Goal: Task Accomplishment & Management: Manage account settings

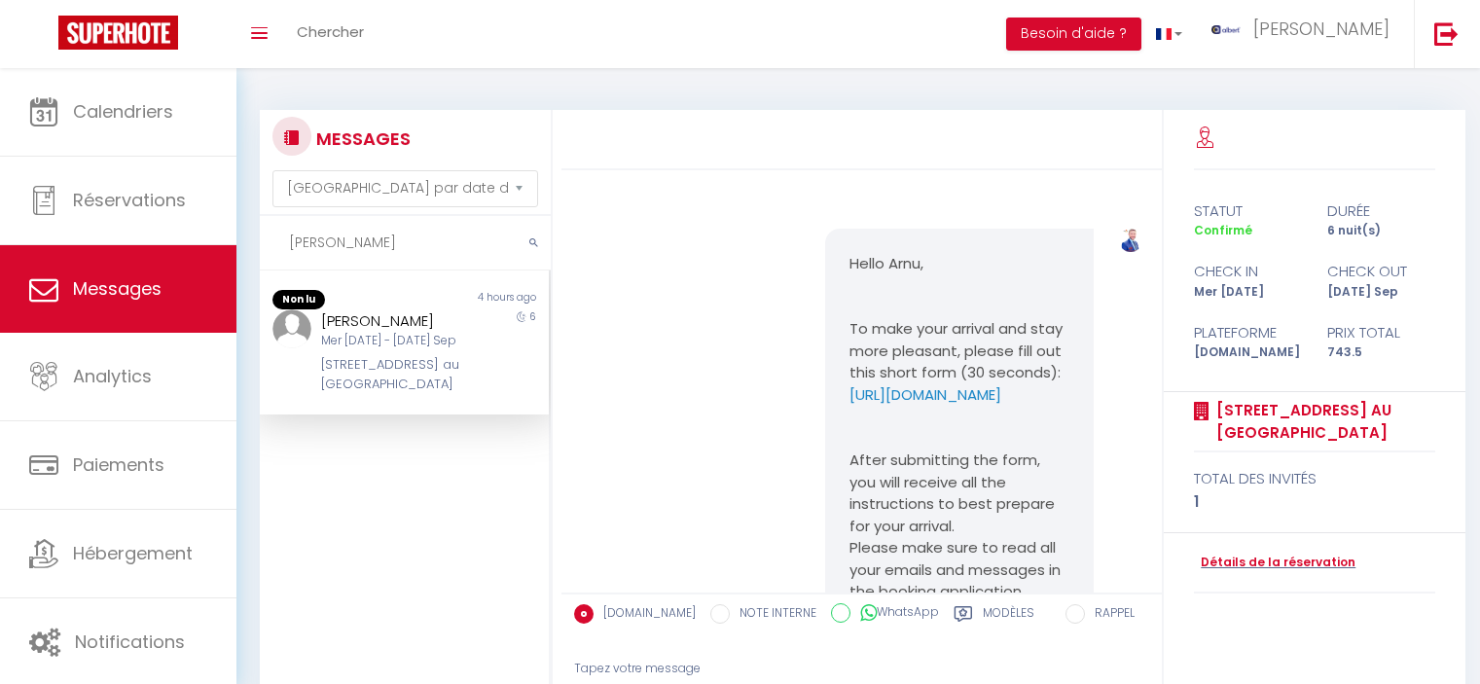
select select "message"
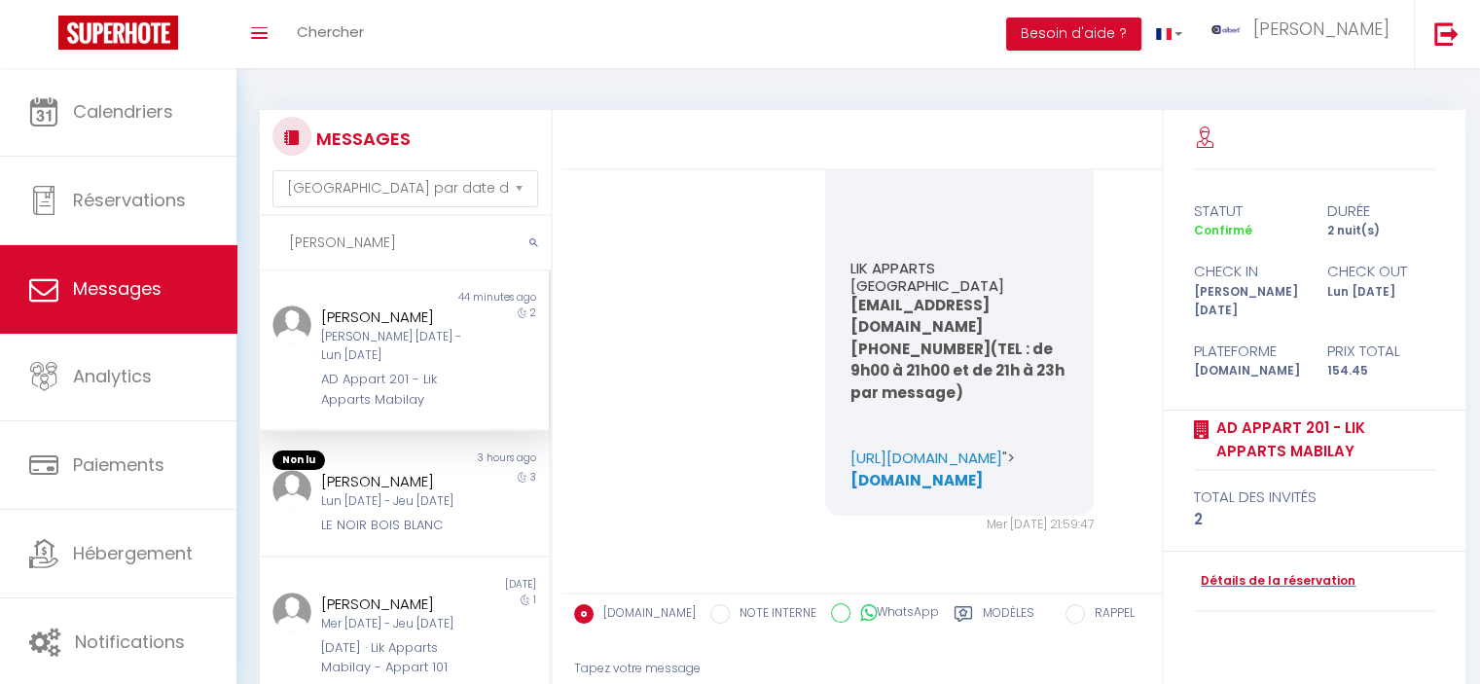
scroll to position [3715, 0]
click at [422, 345] on div "Sam 27 Sep - Lun 29 Sep" at bounding box center [392, 346] width 143 height 37
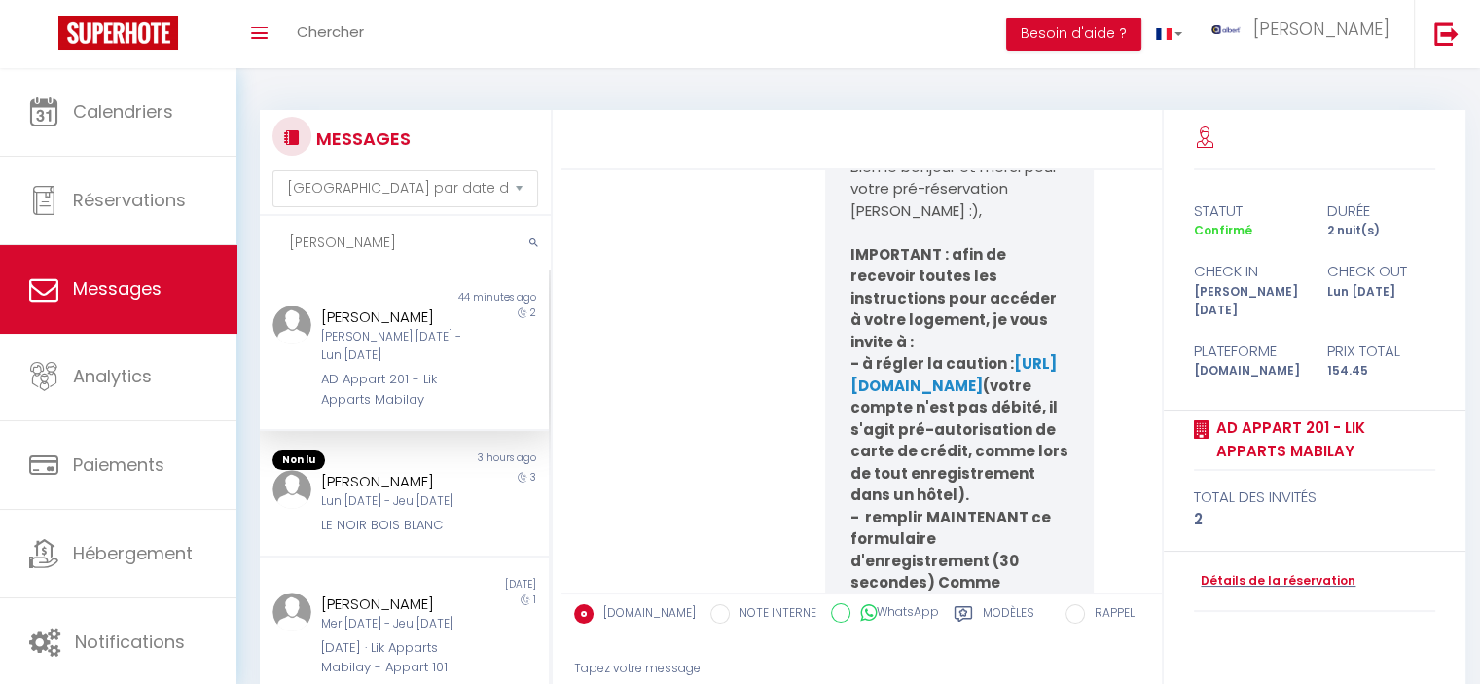
scroll to position [18, 0]
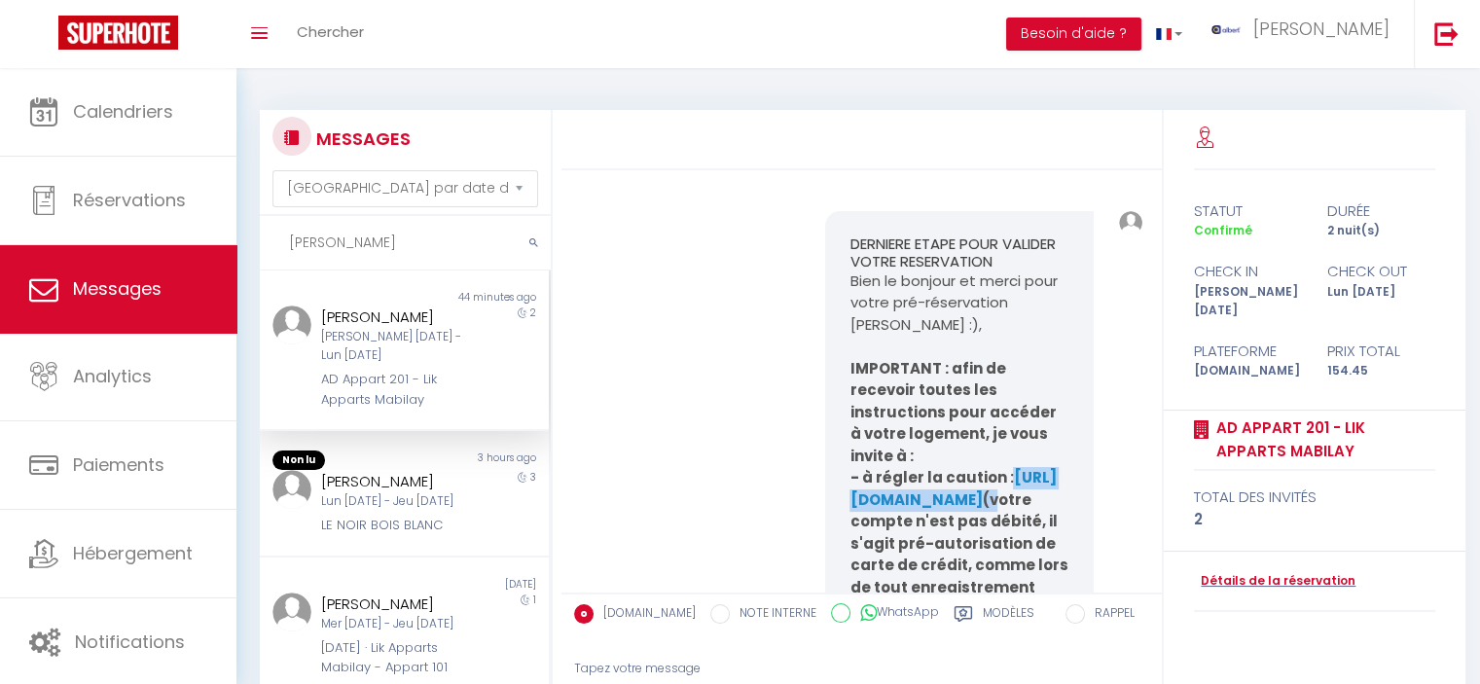
copy strong "https://superhote.com/applink/p/rBSco6IM"
drag, startPoint x: 969, startPoint y: 523, endPoint x: 829, endPoint y: 501, distance: 141.9
drag, startPoint x: 227, startPoint y: 268, endPoint x: 198, endPoint y: 268, distance: 29.2
click at [206, 268] on div "🟢 Des questions ou besoin d'assistance pour la migration AirBnB? Connectez-vous…" at bounding box center [740, 472] width 1480 height 808
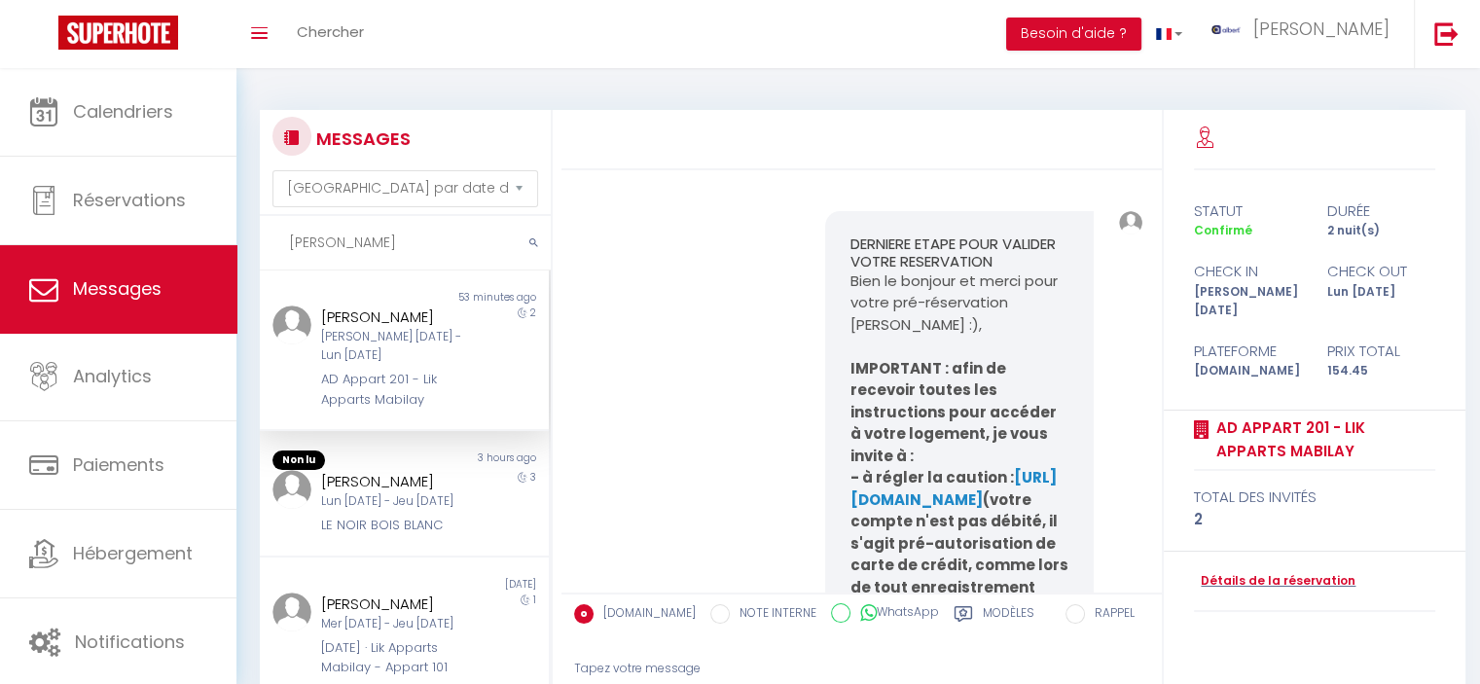
type input "Sergej"
click at [525, 235] on button "submit" at bounding box center [534, 243] width 34 height 54
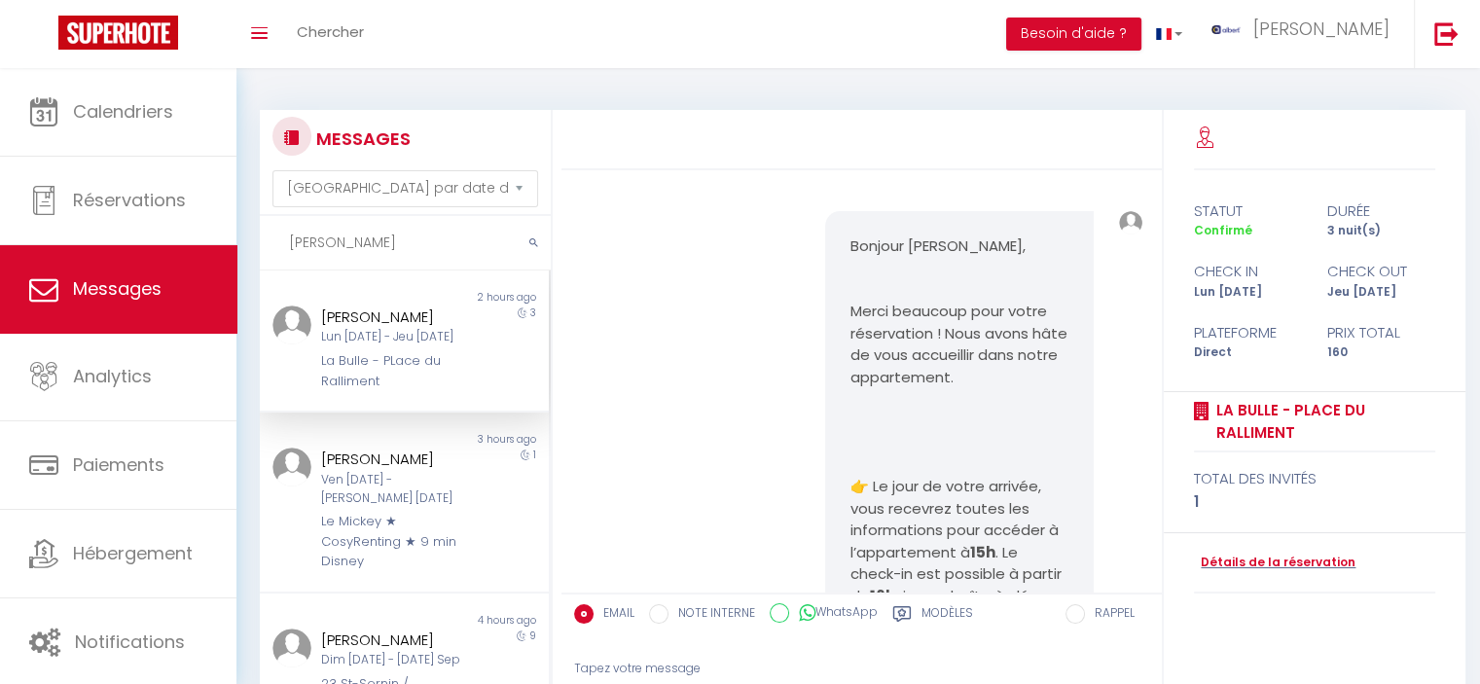
scroll to position [4296, 0]
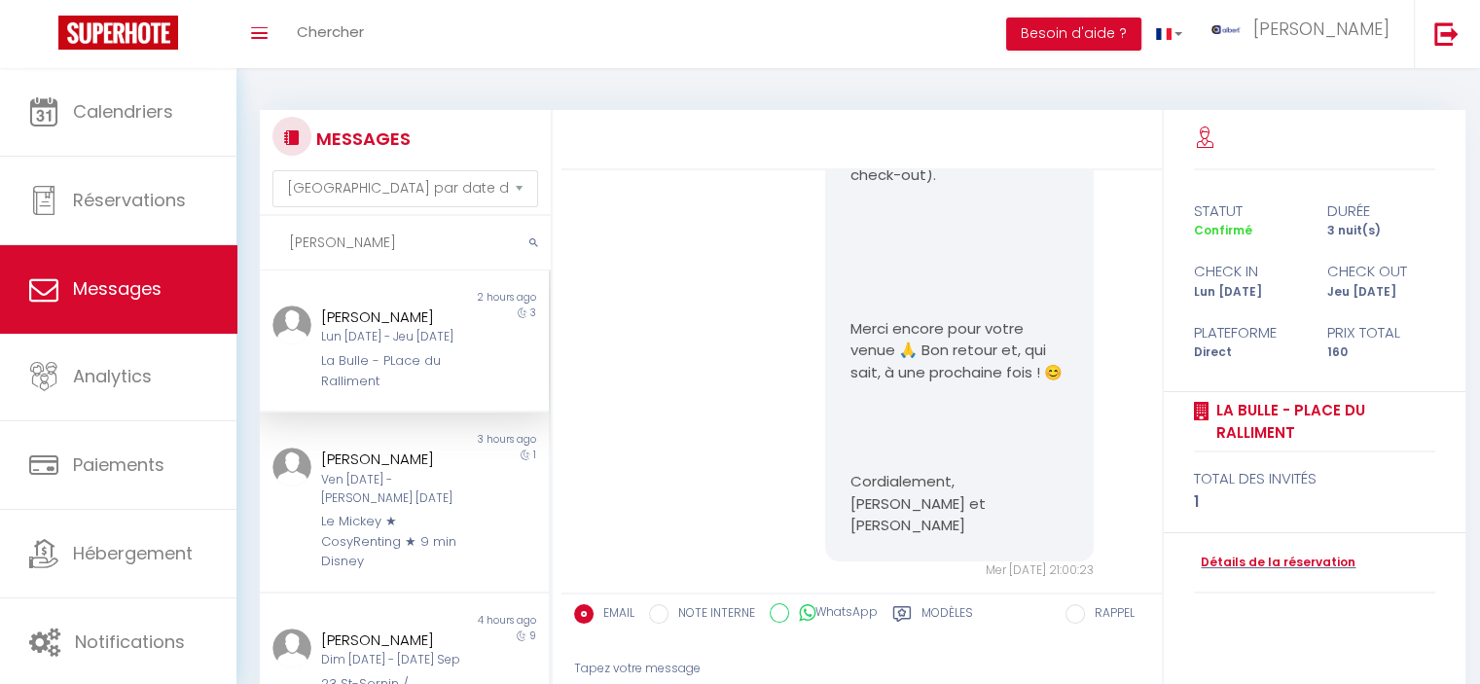
drag, startPoint x: 378, startPoint y: 242, endPoint x: 239, endPoint y: 240, distance: 139.1
click at [239, 240] on div "MESSAGES Trier par date de réservation Trier par date de message Sergej Non lu …" at bounding box center [857, 472] width 1243 height 808
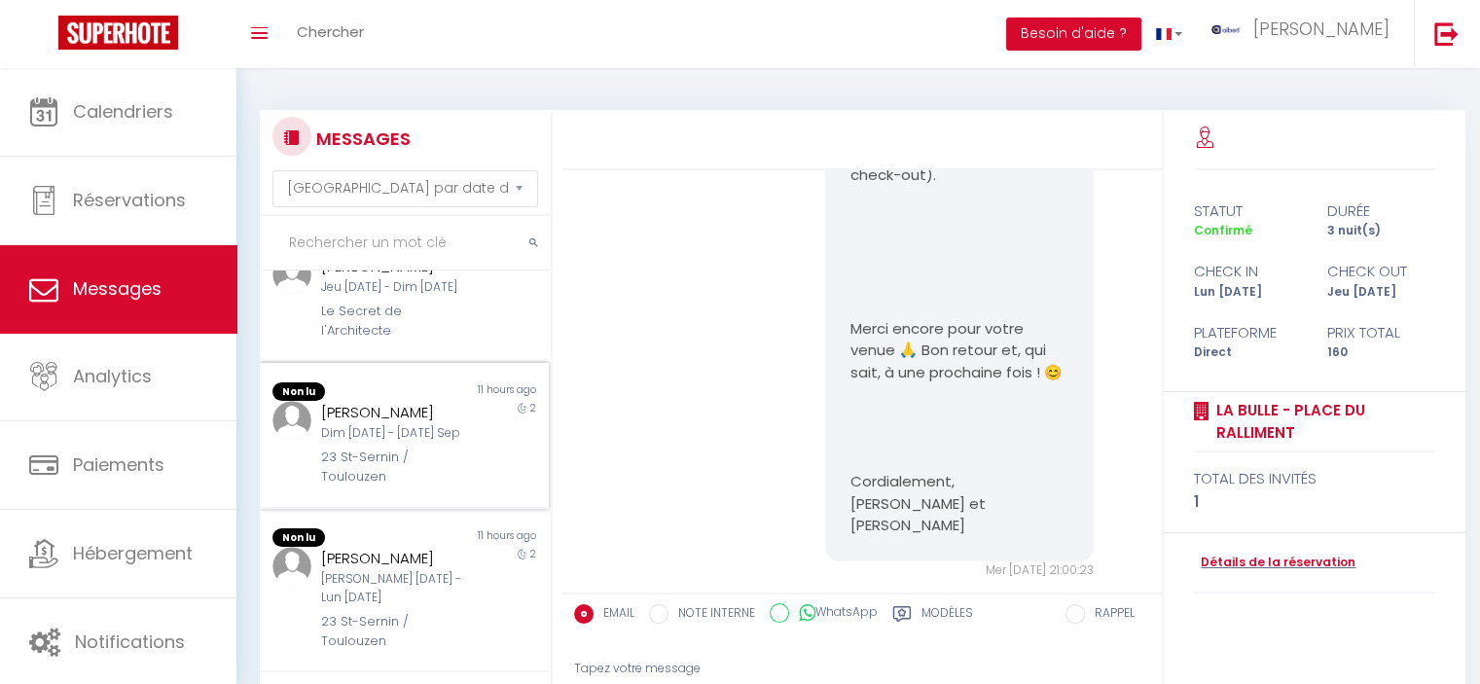
scroll to position [0, 0]
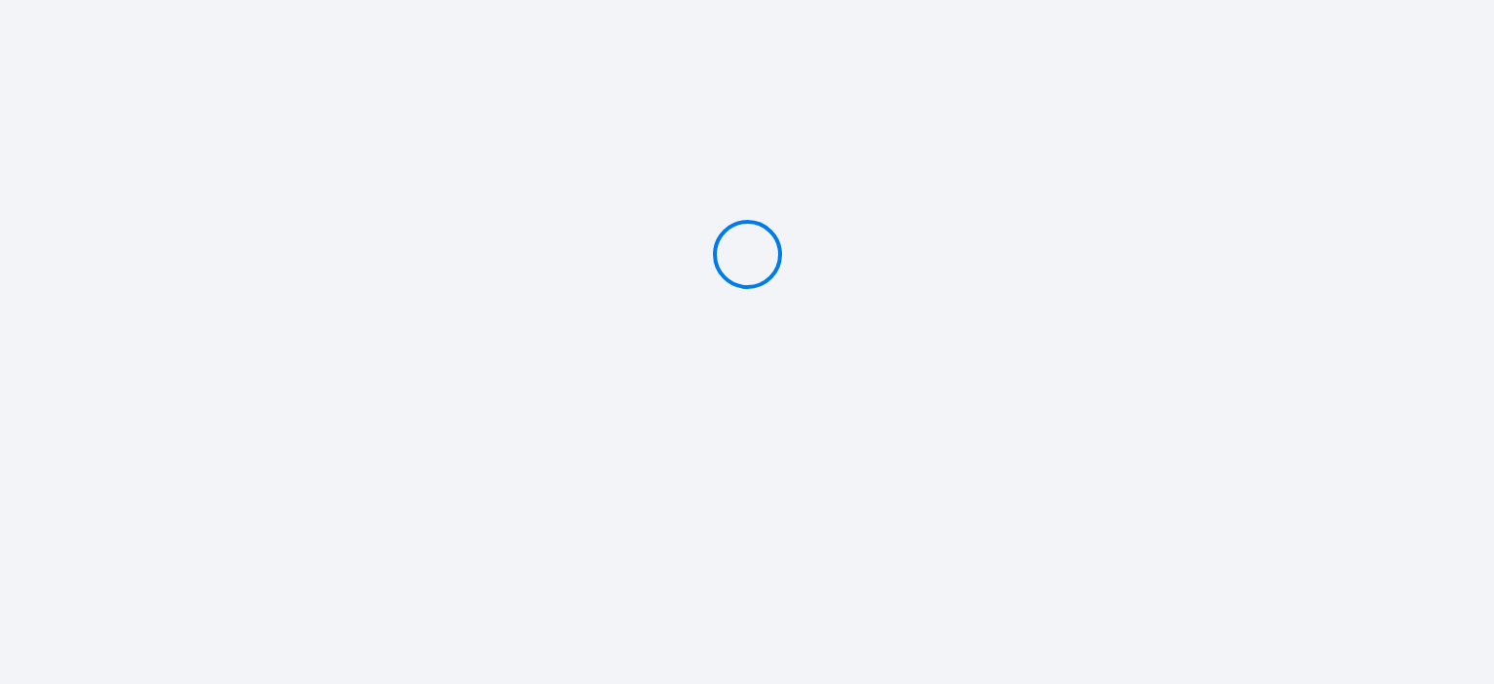
type input "Caution 200 €"
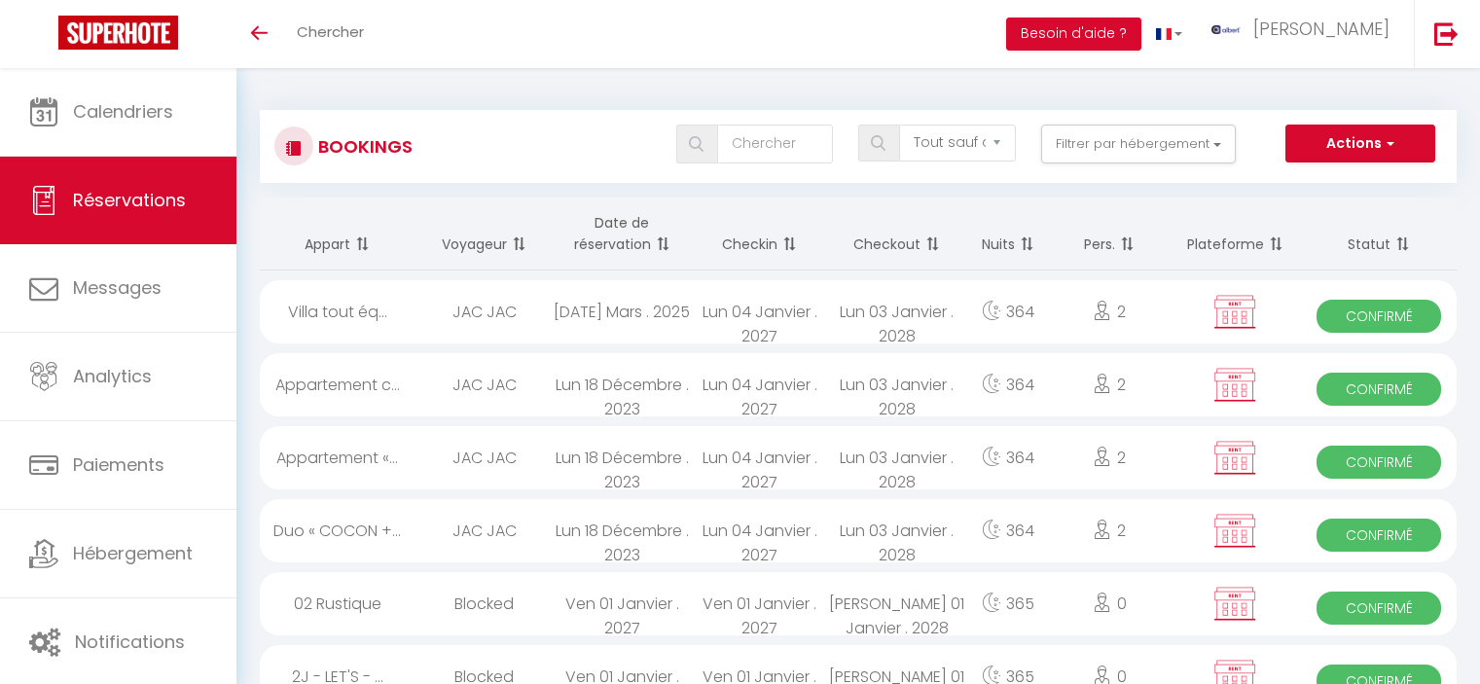
select select "not_cancelled"
click at [751, 138] on input "text" at bounding box center [775, 144] width 116 height 39
click at [753, 143] on input "text" at bounding box center [775, 144] width 116 height 39
paste input "[PERSON_NAME]"
type input "[PERSON_NAME]"
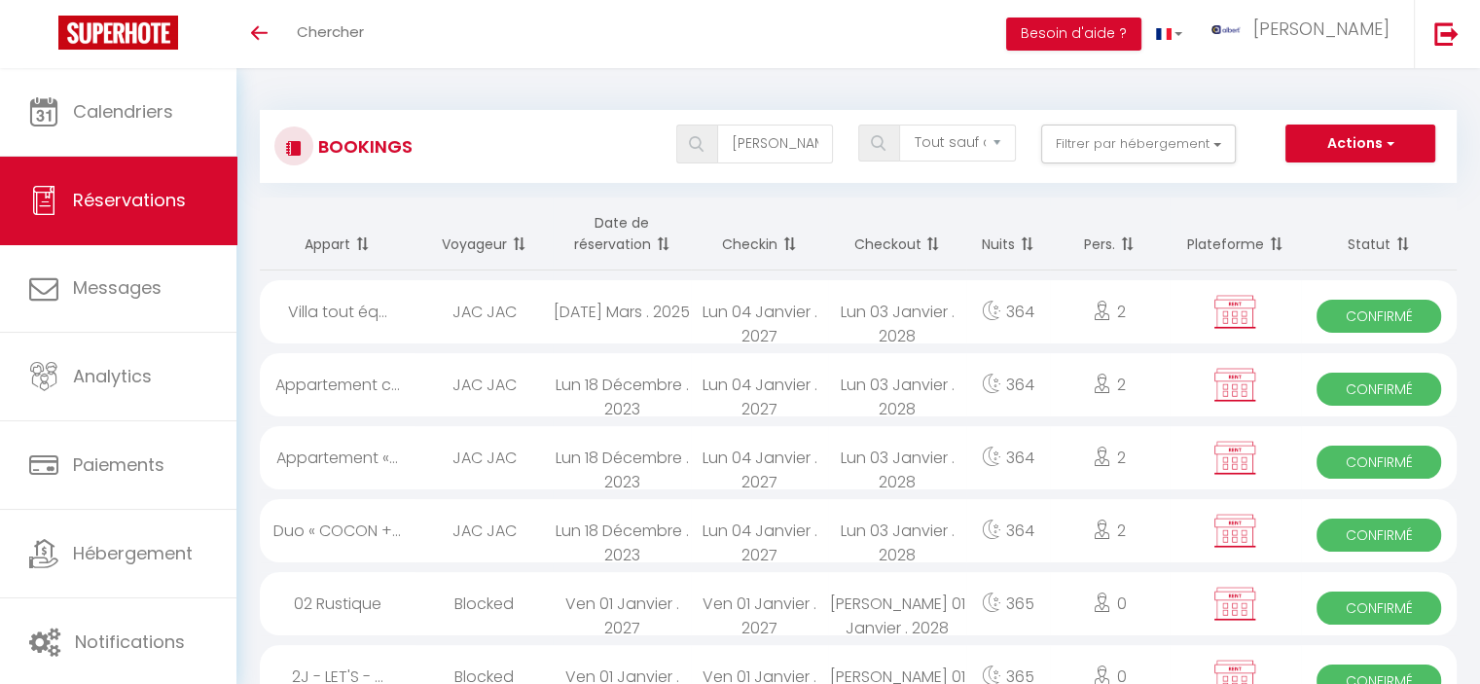
click at [704, 155] on span at bounding box center [696, 144] width 41 height 39
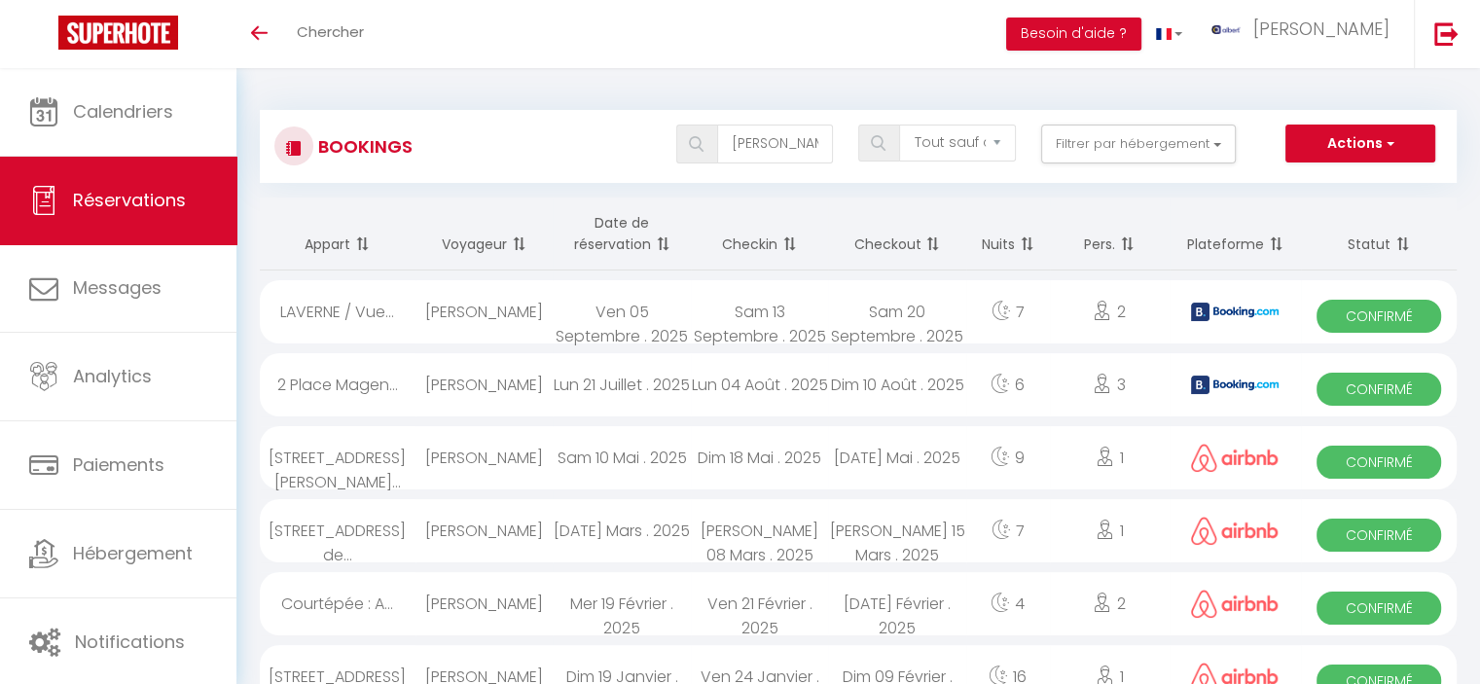
click at [789, 314] on div "Sam 13 Septembre . 2025" at bounding box center [759, 311] width 137 height 63
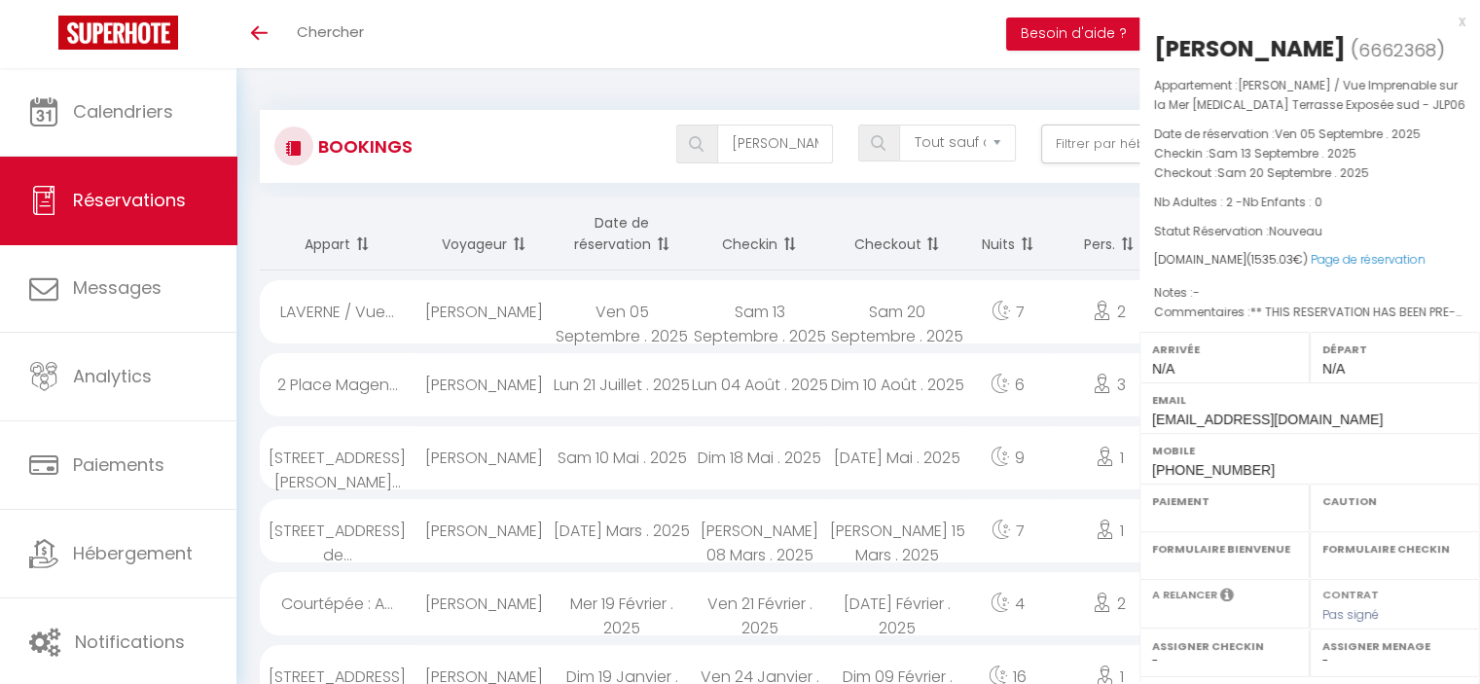
select select "OK"
select select "KO"
select select "0"
select select "1"
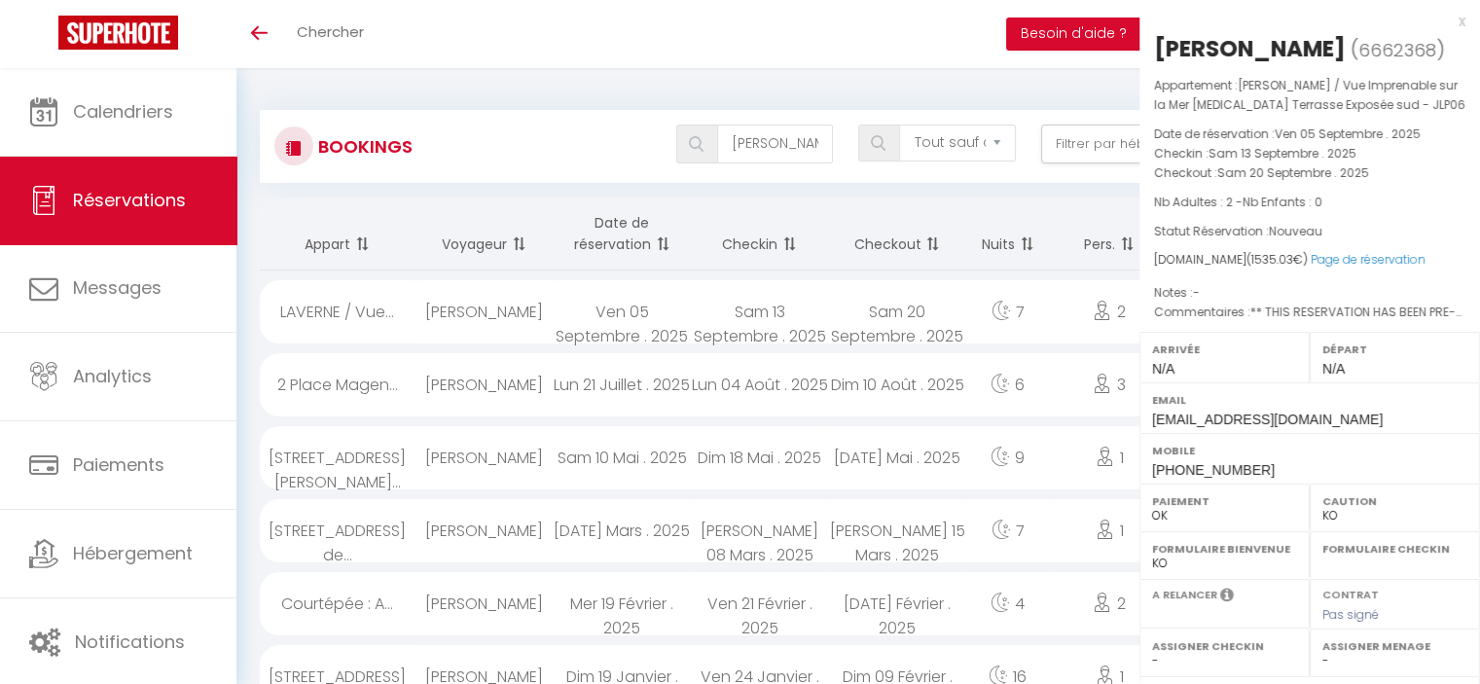
select select
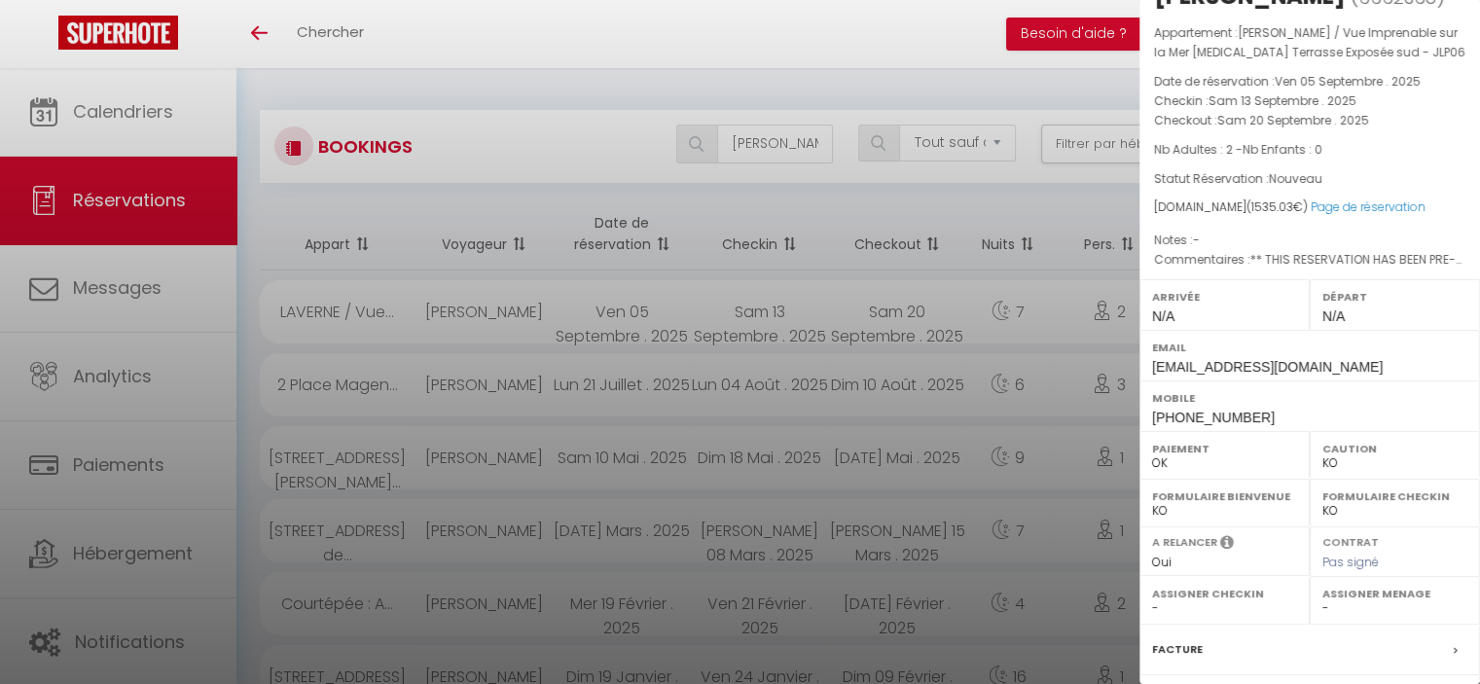
scroll to position [97, 0]
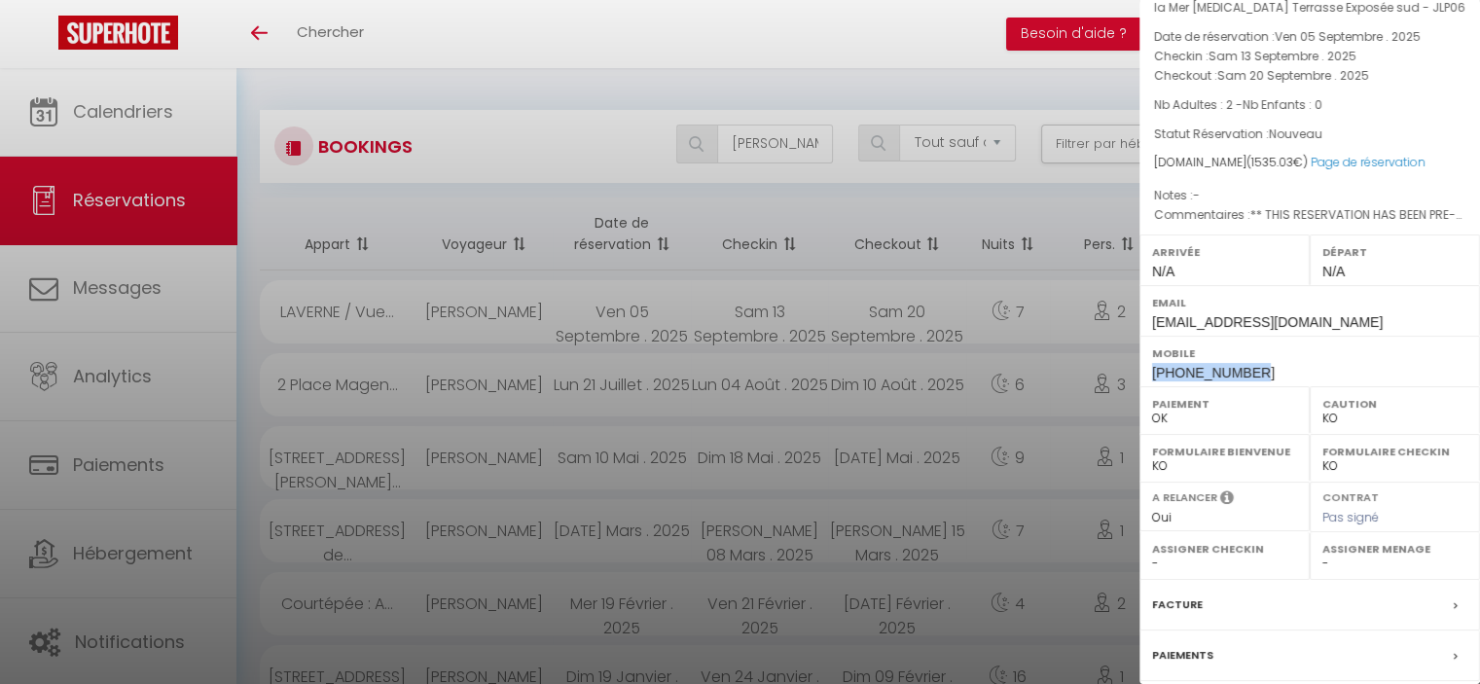
copy span "[PHONE_NUMBER]"
drag, startPoint x: 1219, startPoint y: 404, endPoint x: 1140, endPoint y: 404, distance: 78.8
click at [1140, 386] on div "Mobile [PHONE_NUMBER]" at bounding box center [1309, 361] width 341 height 51
select select "17288"
select select "30017"
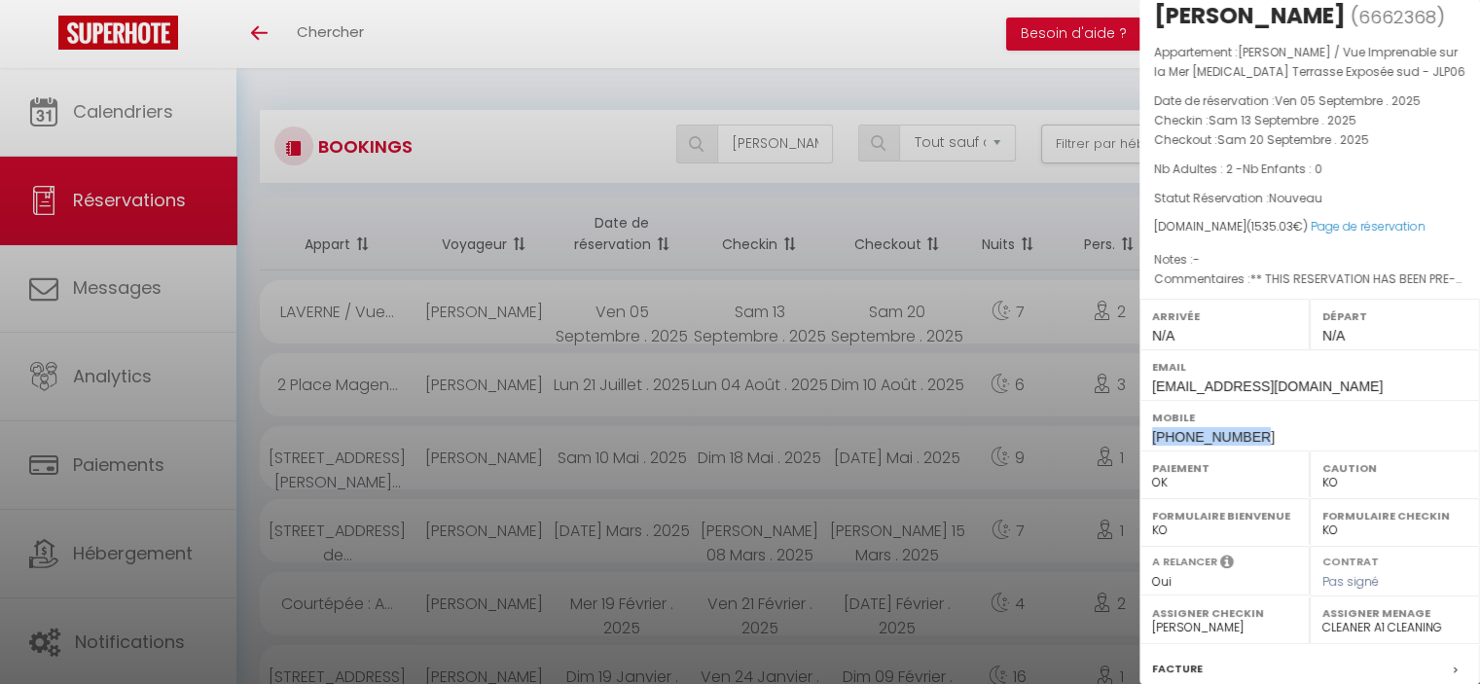
scroll to position [0, 0]
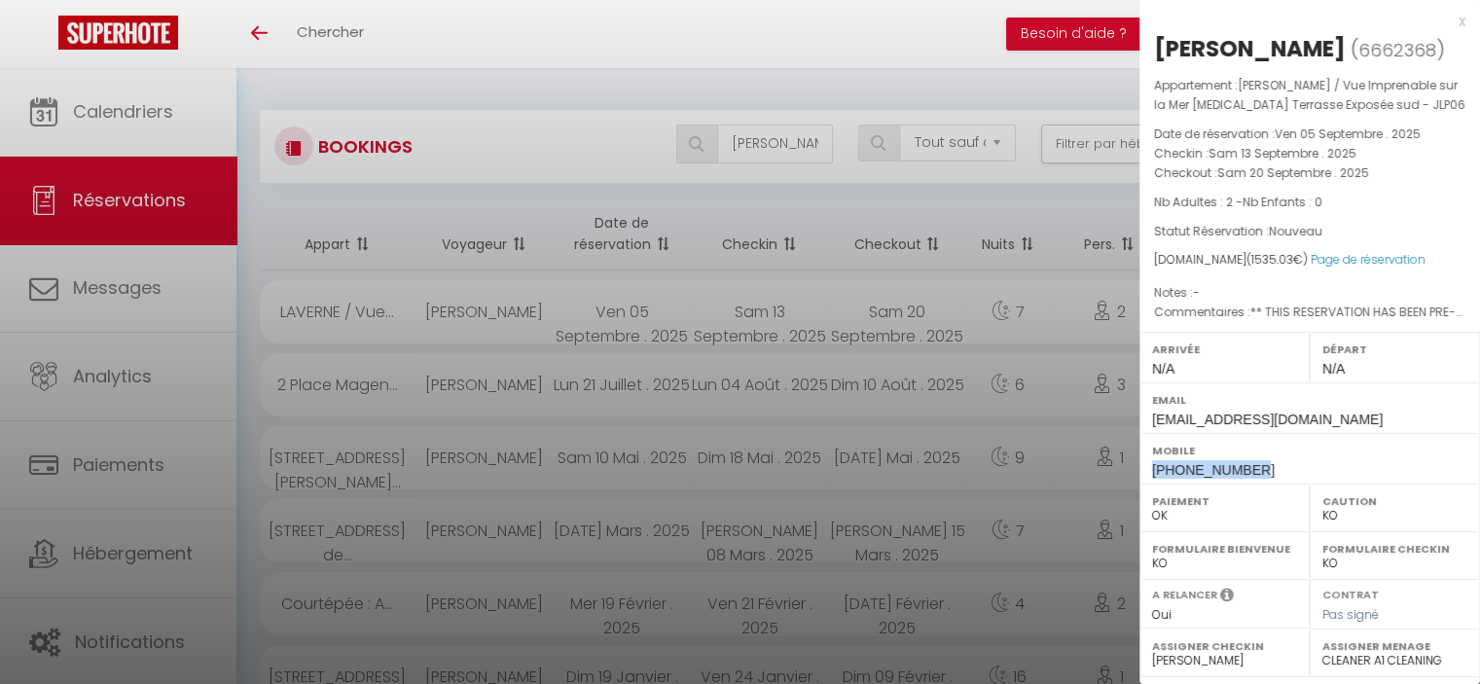
copy div "[PERSON_NAME]"
drag, startPoint x: 1399, startPoint y: 52, endPoint x: 1156, endPoint y: 62, distance: 243.5
click at [1156, 62] on h2 "[PERSON_NAME] ( 6662368 )" at bounding box center [1309, 49] width 311 height 33
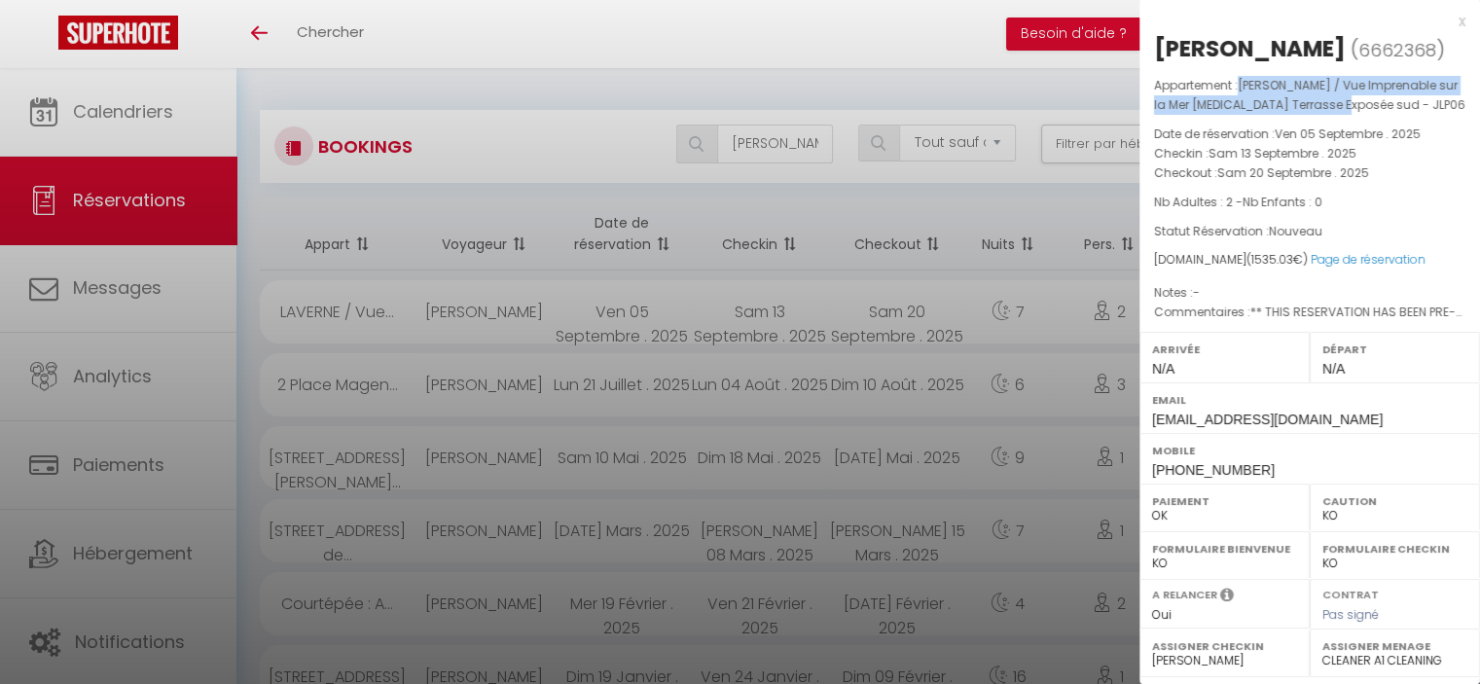
copy p "[PERSON_NAME] / Vue Imprenable sur la Mer [MEDICAL_DATA] Terrasse Exposée sud -…"
drag, startPoint x: 1239, startPoint y: 115, endPoint x: 1374, endPoint y: 144, distance: 138.3
click at [1374, 115] on p "Appartement : [PERSON_NAME] / Vue Imprenable sur la Mer [MEDICAL_DATA] Terrasse…" at bounding box center [1309, 95] width 311 height 39
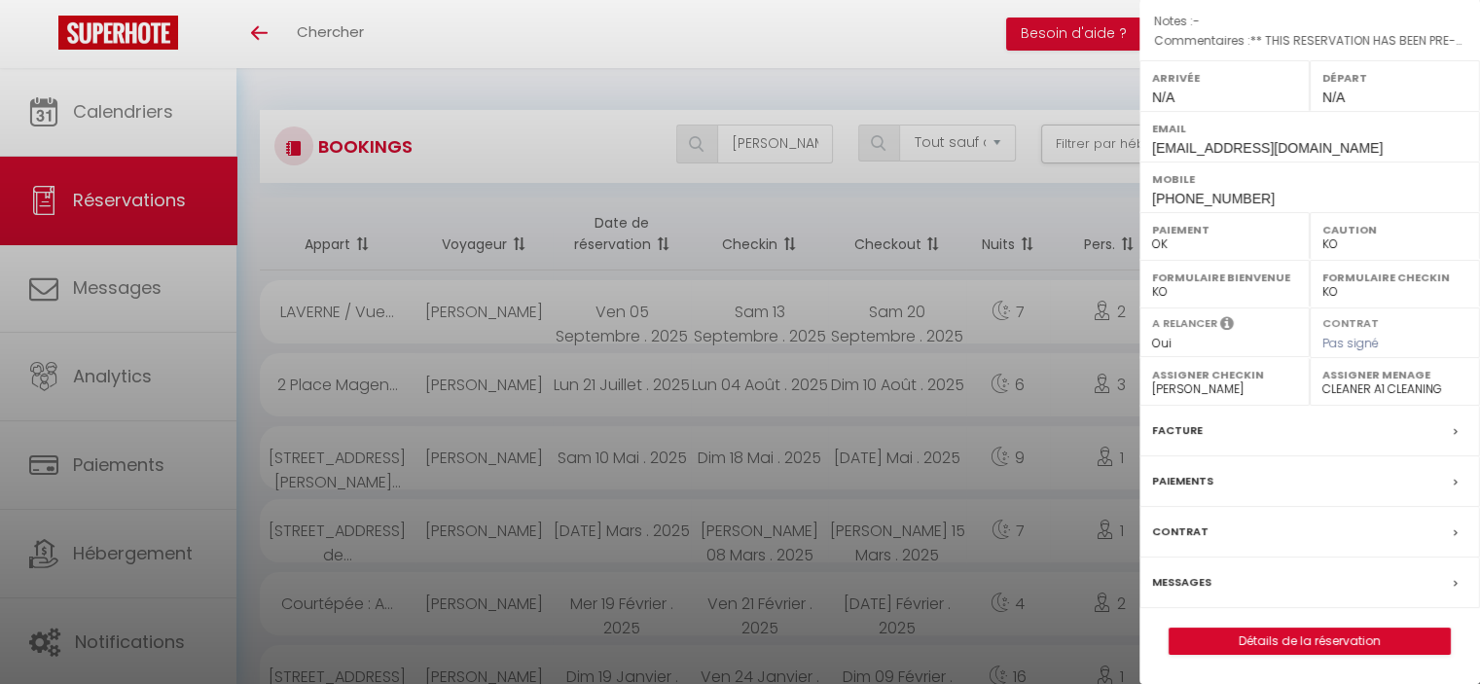
scroll to position [299, 0]
click at [1228, 484] on div "Paiements" at bounding box center [1309, 481] width 341 height 51
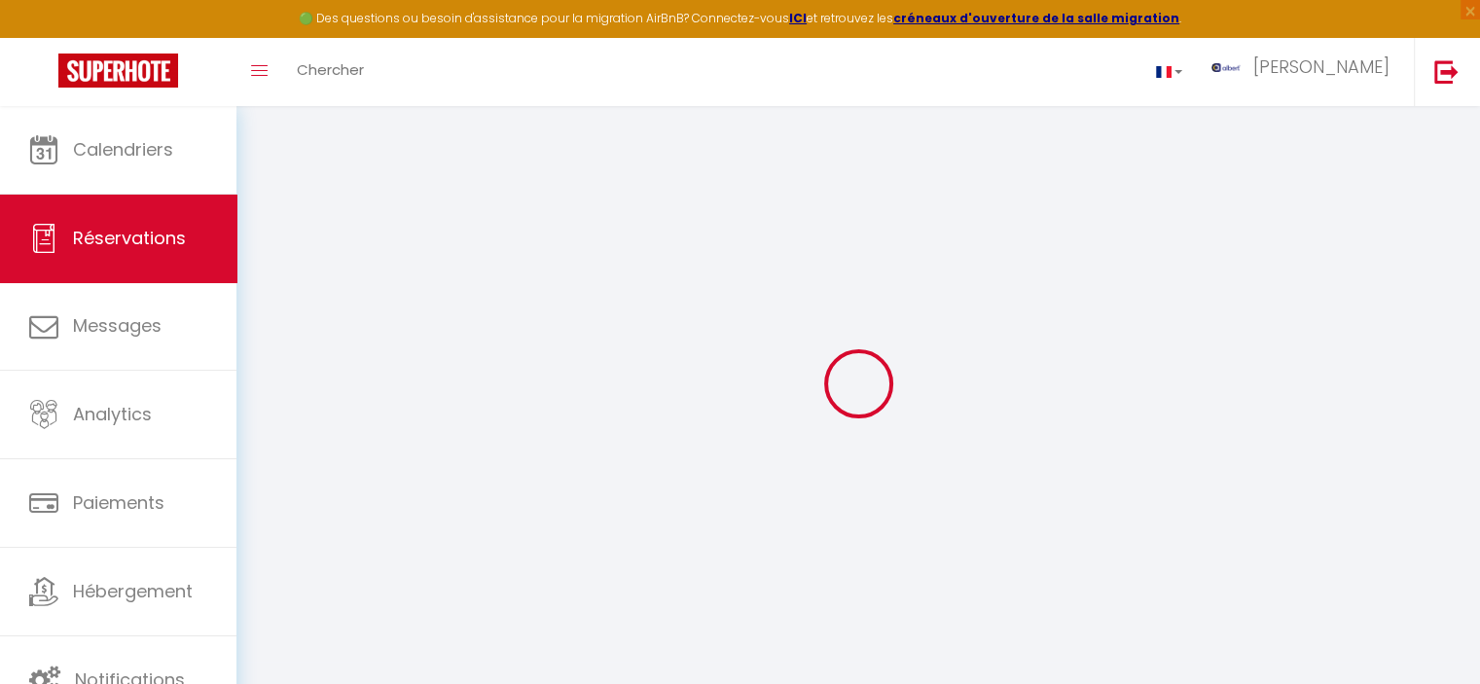
select select
select select "14"
checkbox input "false"
select select
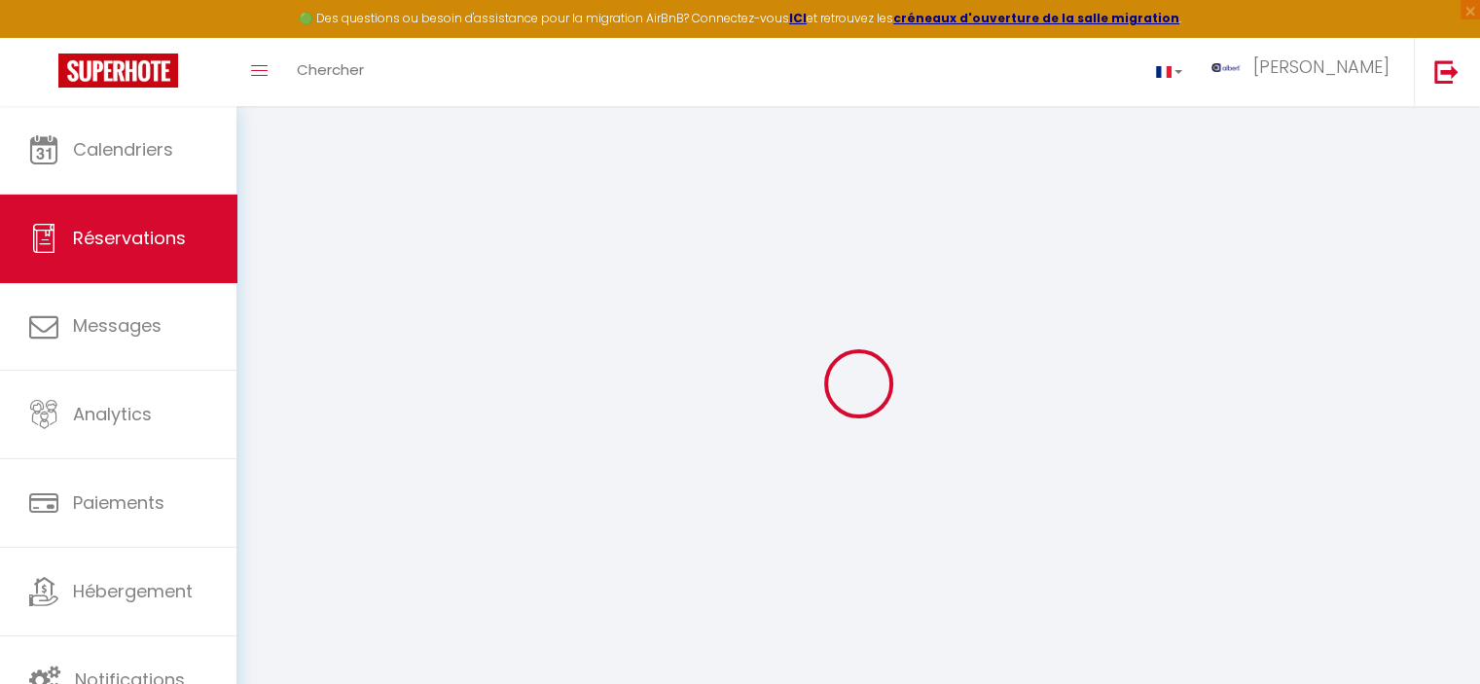
select select
checkbox input "false"
select select
checkbox input "false"
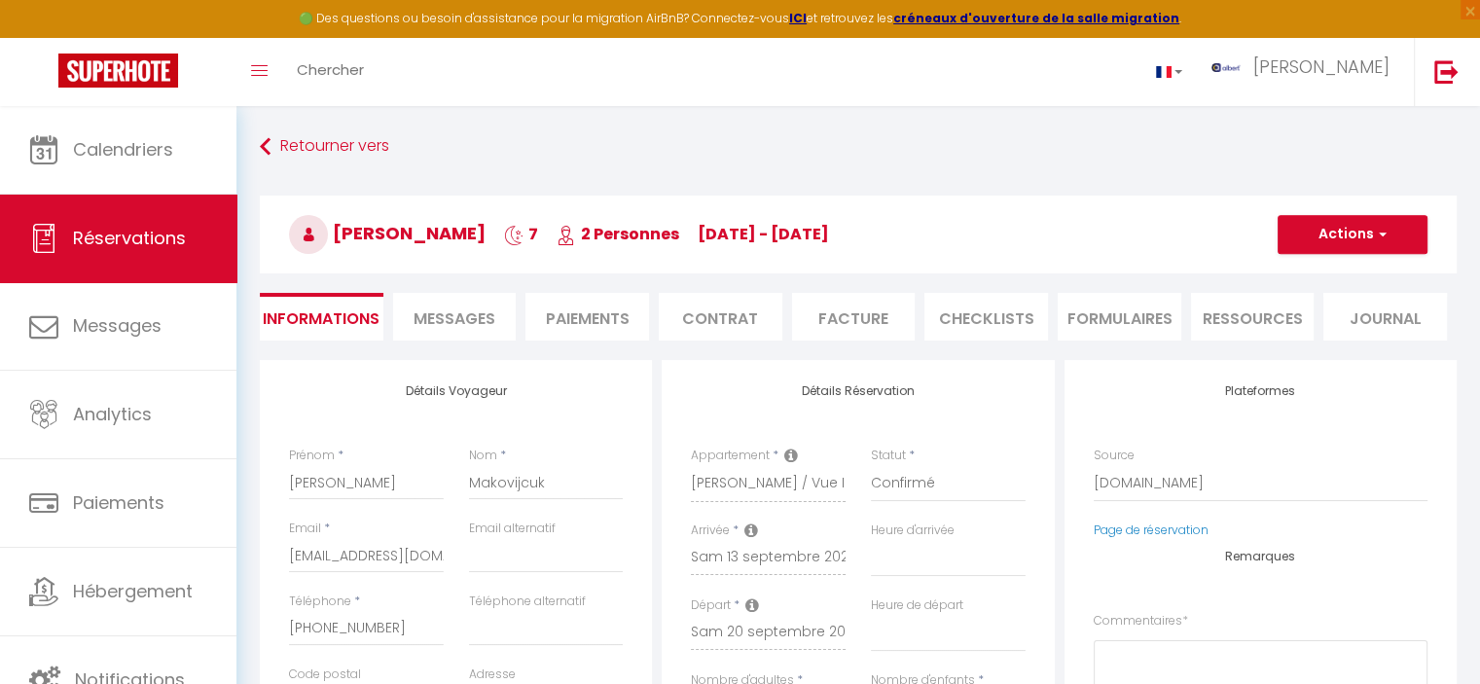
select select
checkbox input "false"
type textarea "** THIS RESERVATION HAS BEEN PRE-PAID ** BOOKING NOTE : Payment charge is EUR 2…"
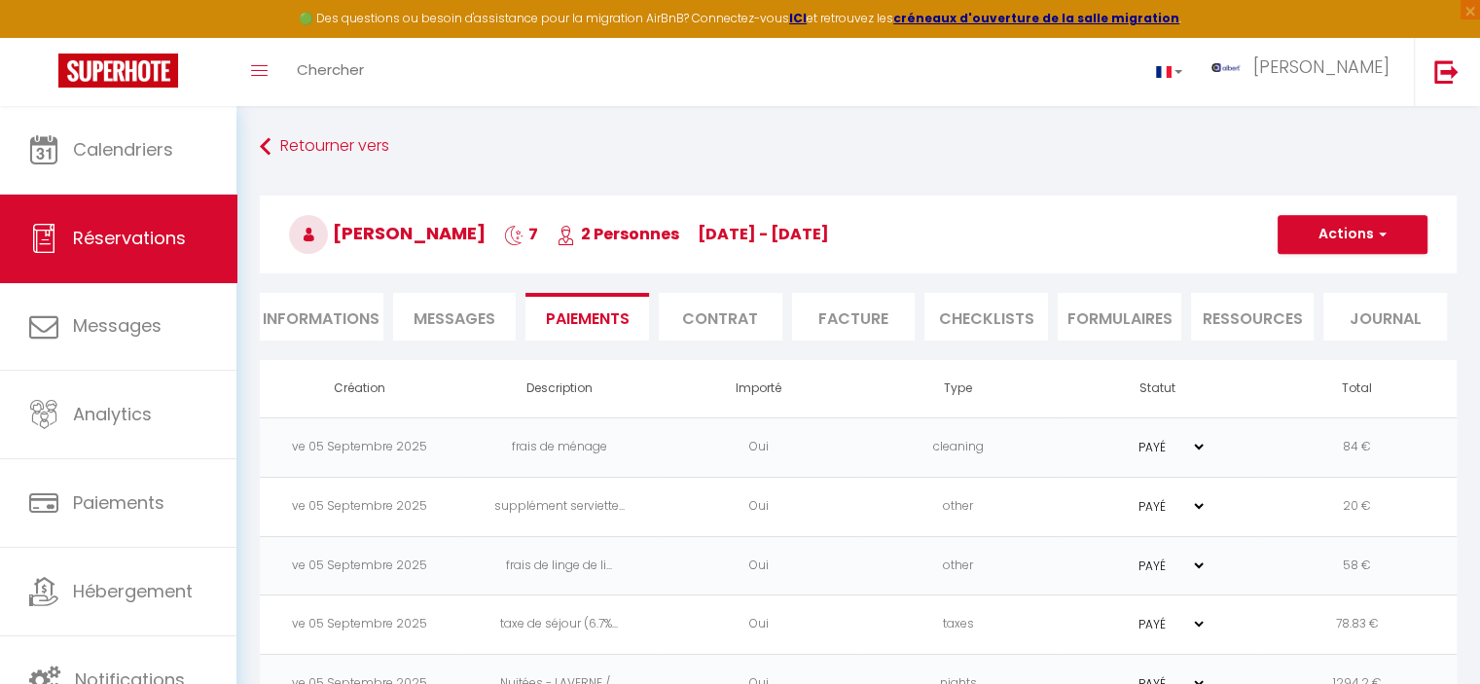
scroll to position [231, 0]
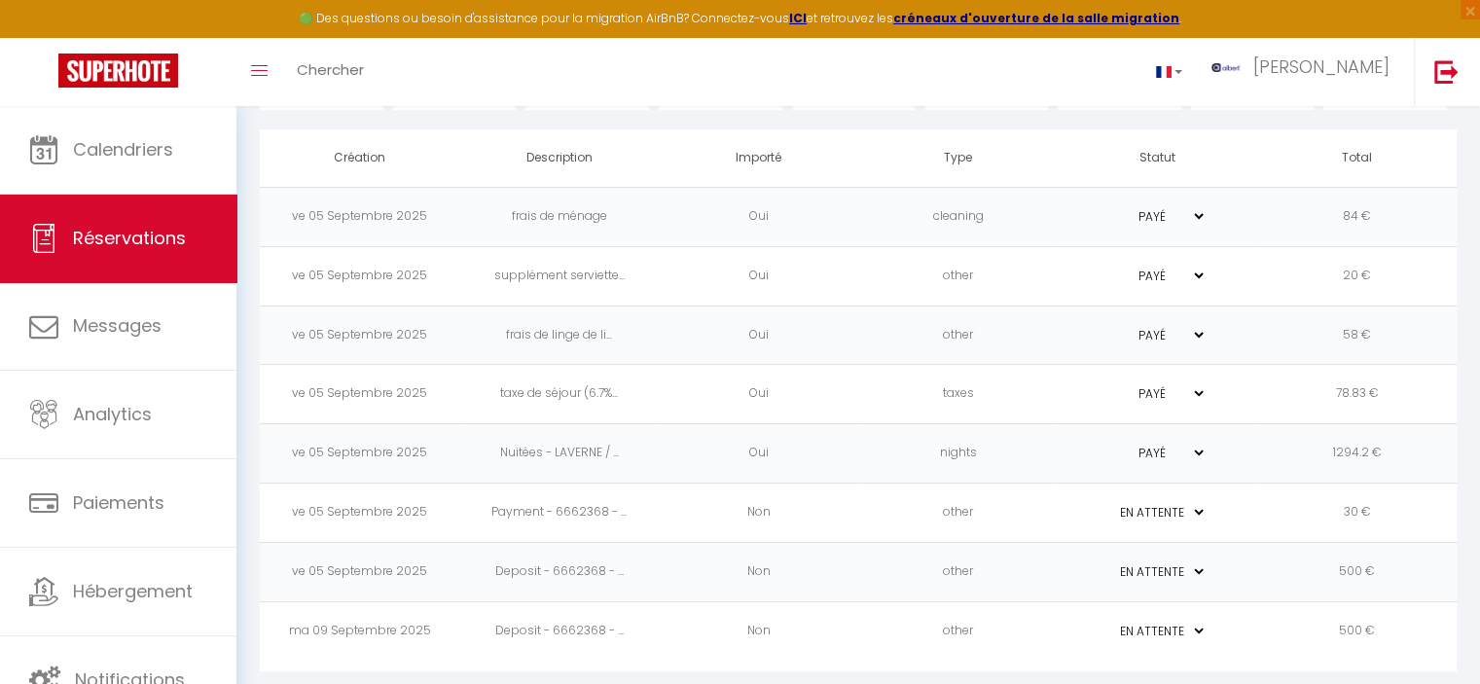
click at [564, 563] on td "Deposit - 6662368 - ..." at bounding box center [558, 571] width 199 height 59
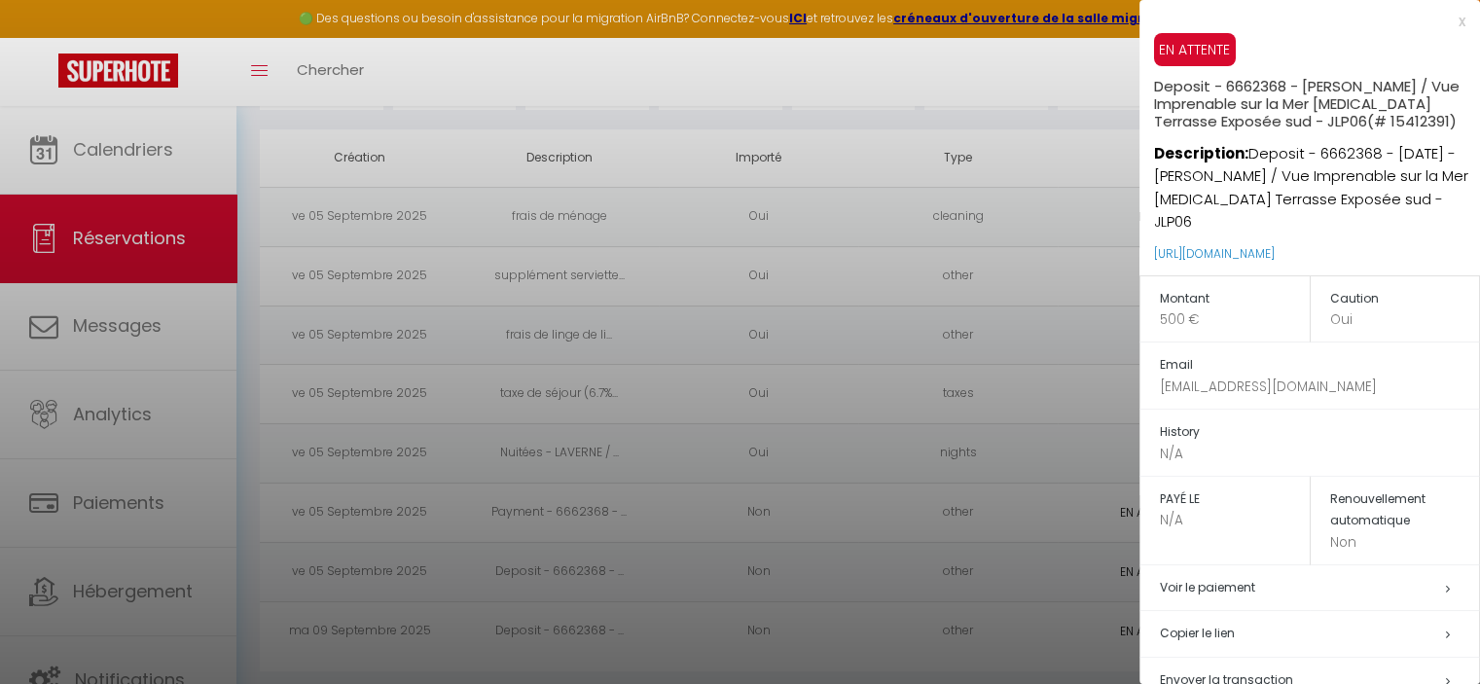
copy link "tps://[DOMAIN_NAME][URL]"
copy link "[URL][DOMAIN_NAME]"
drag, startPoint x: 1436, startPoint y: 256, endPoint x: 1155, endPoint y: 250, distance: 281.2
click at [1155, 250] on p "[URL][DOMAIN_NAME]" at bounding box center [1317, 255] width 326 height 42
